Goal: Check status: Check status

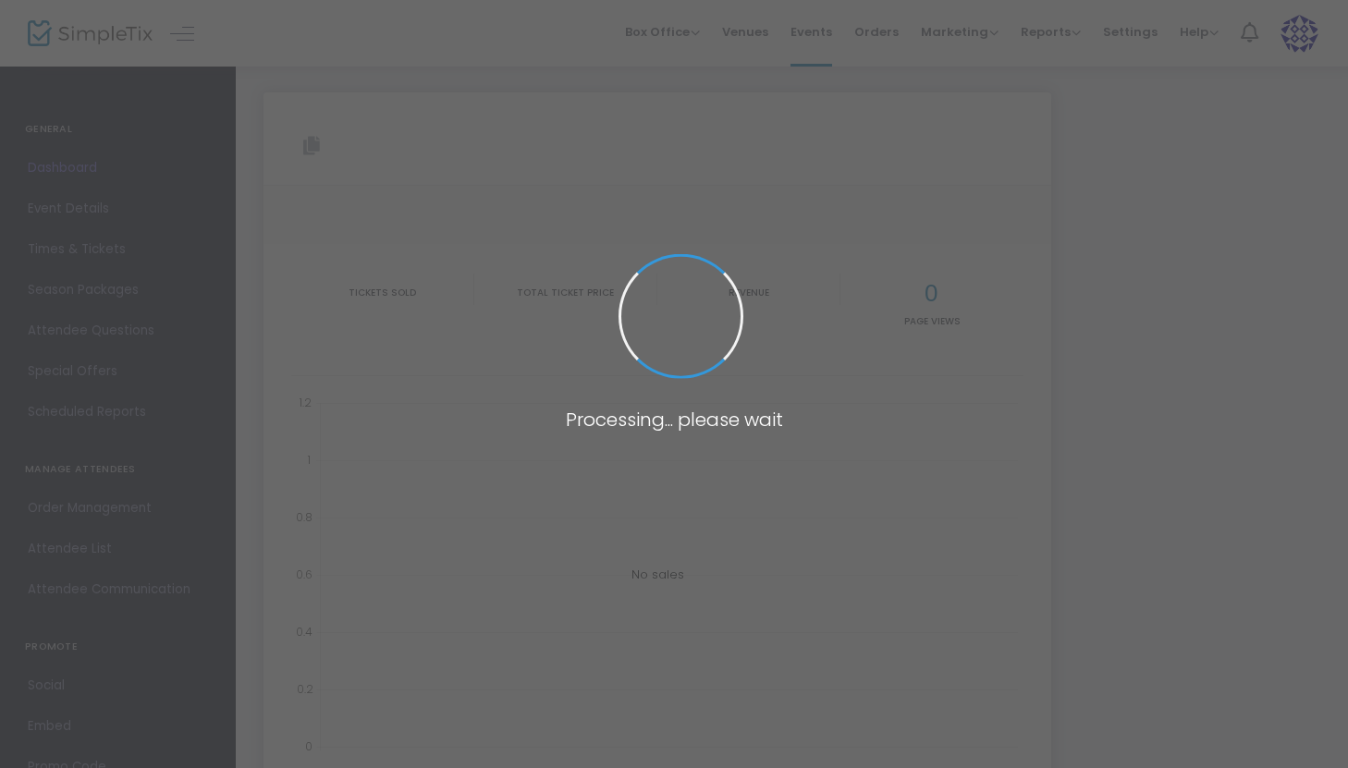
type input "https://www.simpletix.com/e/the-outsiders-tickets-229608"
type input "[URL][DOMAIN_NAME]"
type input "https://www.simpletix.com/e/the-outsiders-tickets-229608"
